Goal: Check status: Check status

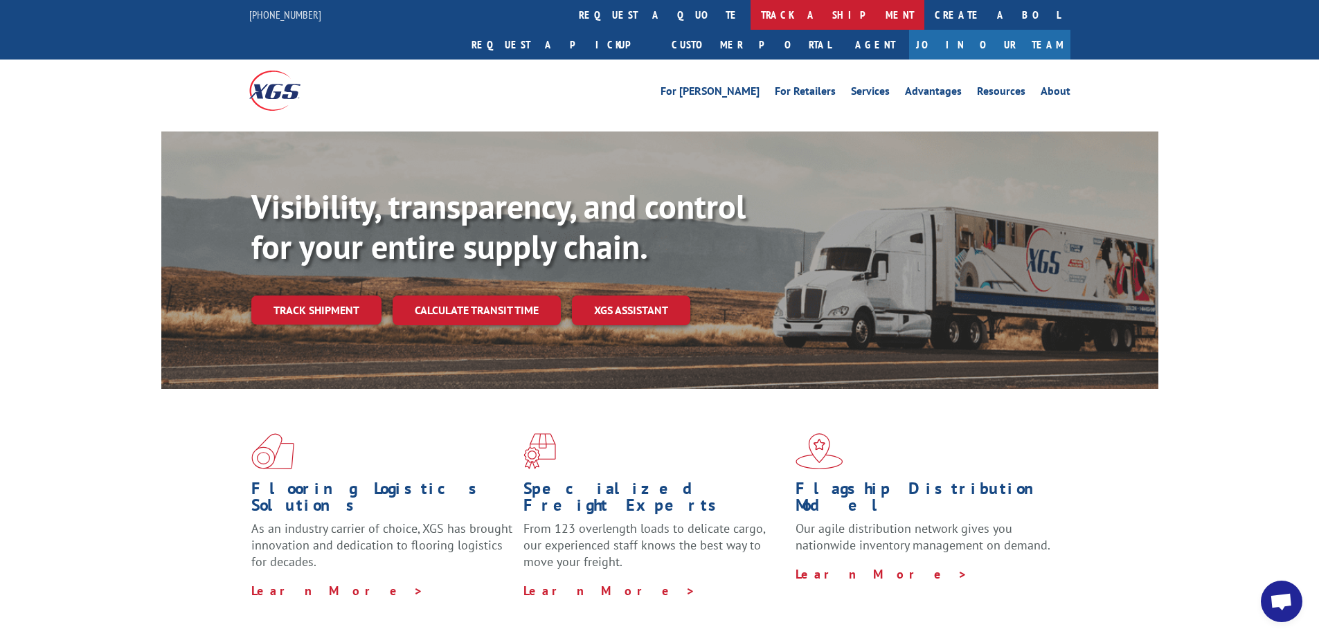
click at [751, 8] on link "track a shipment" at bounding box center [838, 15] width 174 height 30
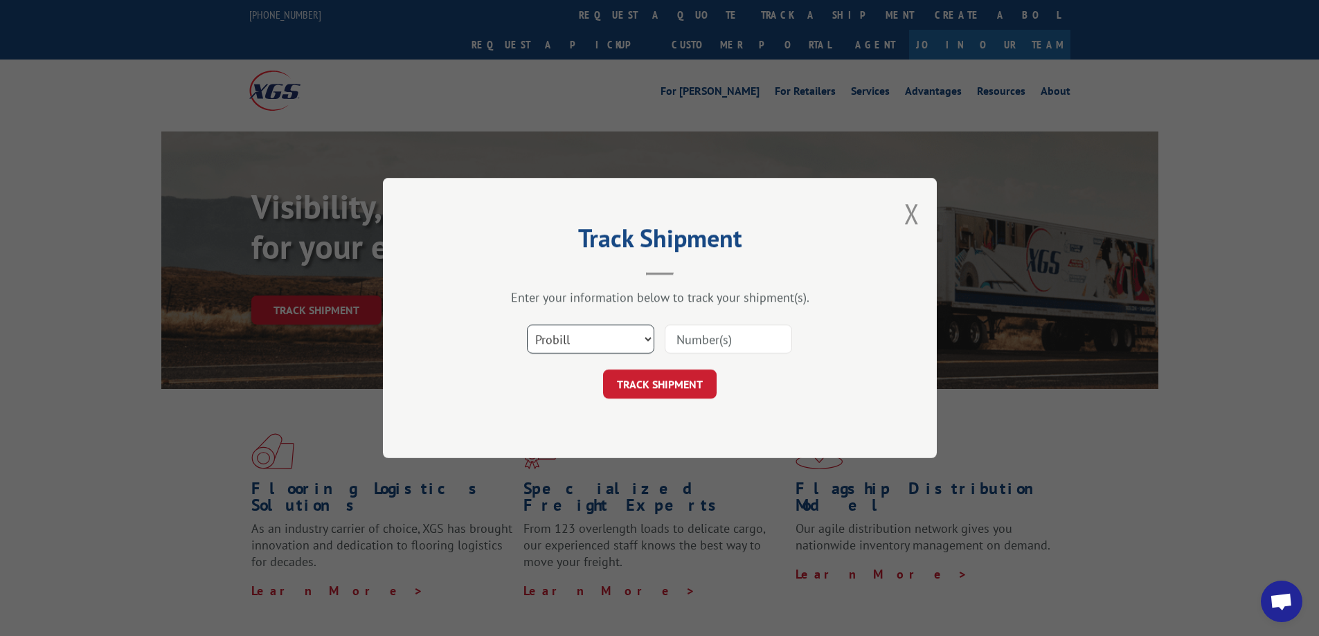
click at [600, 343] on select "Select category... Probill BOL PO" at bounding box center [590, 339] width 127 height 29
click at [748, 343] on input at bounding box center [728, 339] width 127 height 29
paste input "17629648"
type input "17629648"
click at [681, 384] on button "TRACK SHIPMENT" at bounding box center [660, 384] width 114 height 29
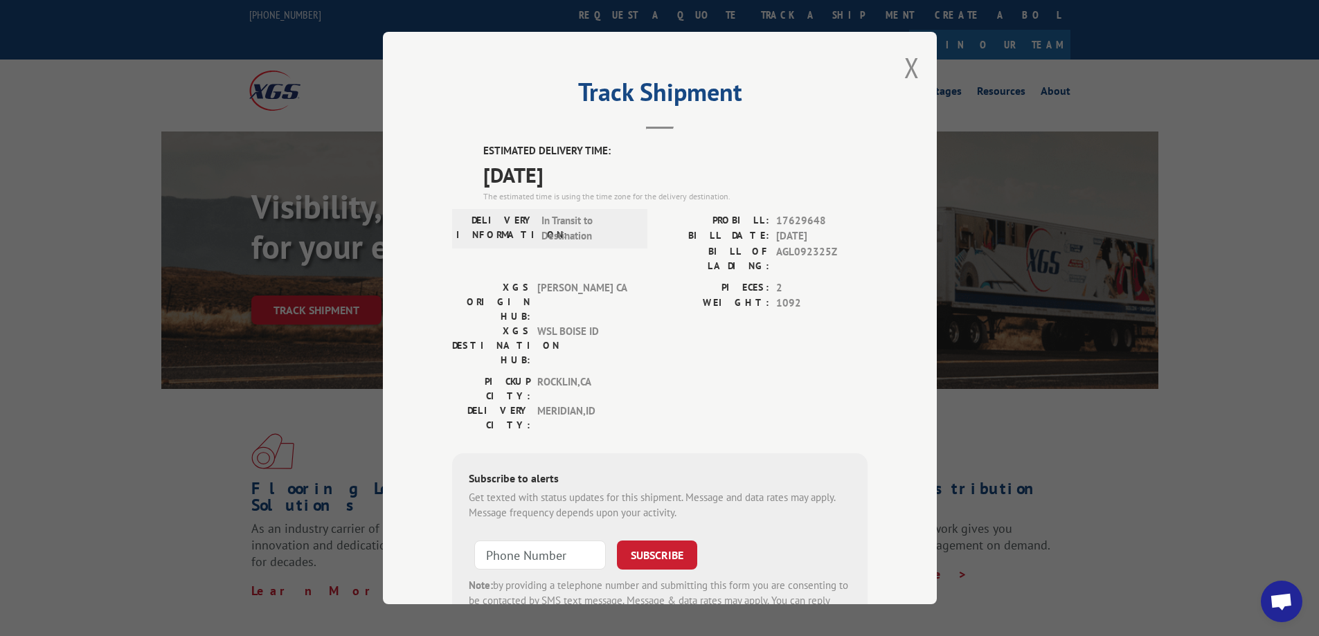
drag, startPoint x: 602, startPoint y: 232, endPoint x: 785, endPoint y: 164, distance: 194.3
click at [785, 164] on span "[DATE]" at bounding box center [675, 174] width 384 height 31
click at [907, 66] on button "Close modal" at bounding box center [911, 67] width 15 height 37
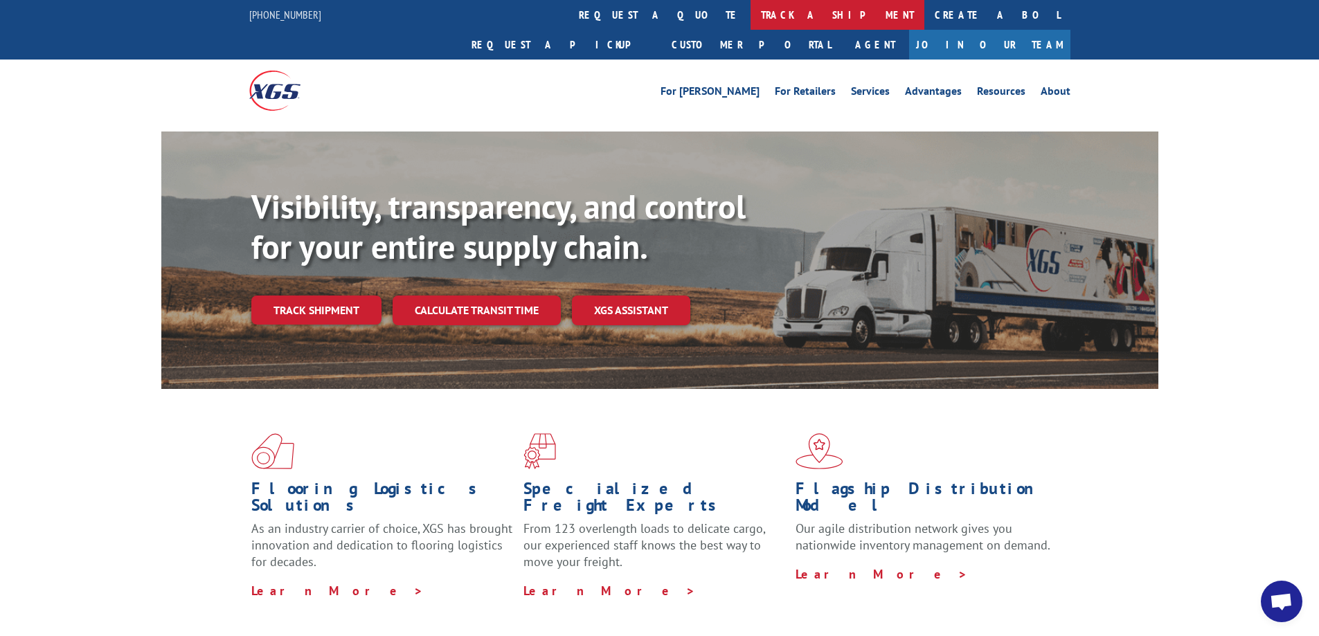
click at [751, 20] on link "track a shipment" at bounding box center [838, 15] width 174 height 30
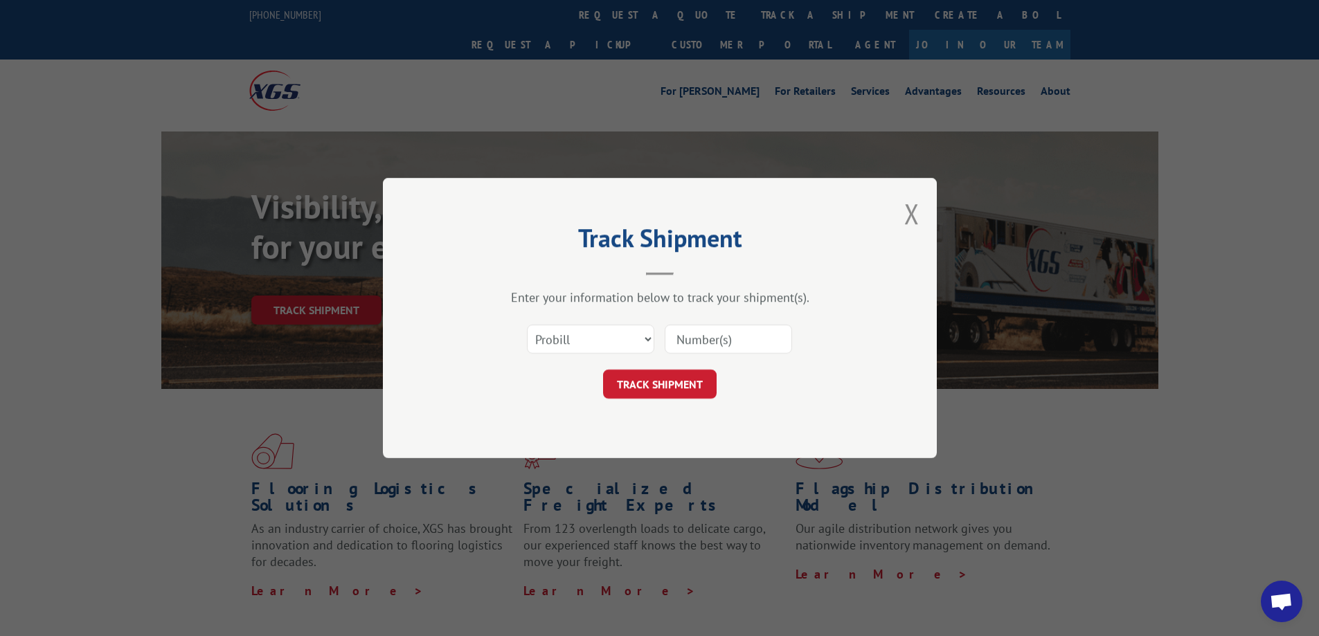
paste input "17618088"
type input "17618088"
click at [692, 393] on button "TRACK SHIPMENT" at bounding box center [660, 384] width 114 height 29
